Goal: Transaction & Acquisition: Purchase product/service

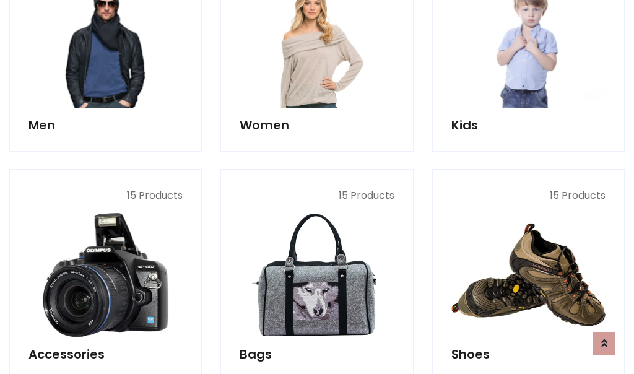
scroll to position [415, 0]
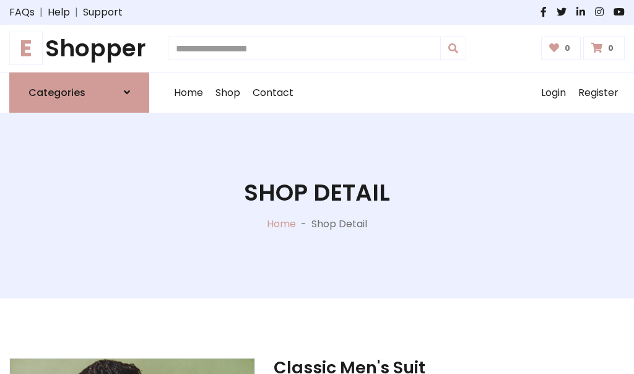
click at [79, 48] on h1 "E Shopper" at bounding box center [79, 49] width 140 height 28
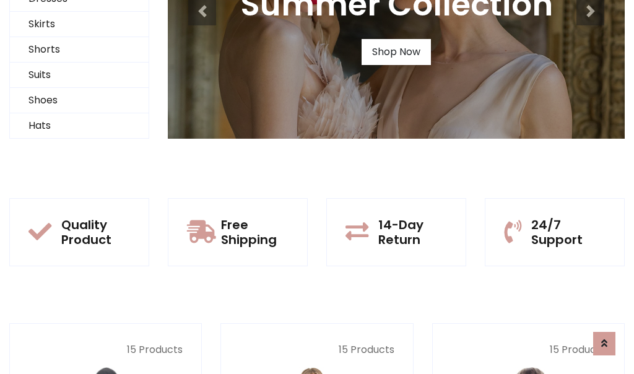
scroll to position [120, 0]
